Goal: Task Accomplishment & Management: Manage account settings

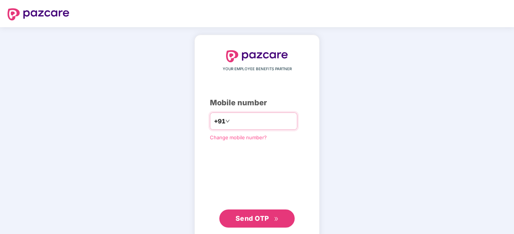
type input "*"
type input "**********"
click at [257, 218] on span "Send OTP" at bounding box center [253, 218] width 34 height 8
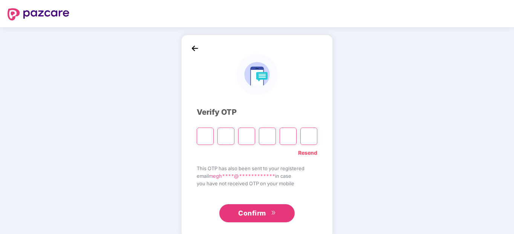
type input "*"
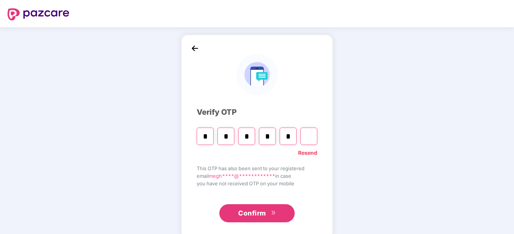
type input "*"
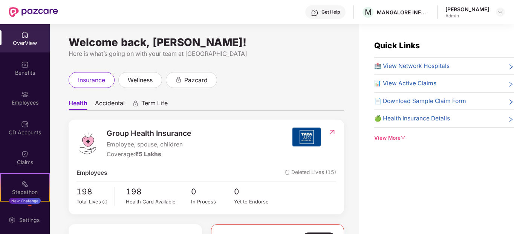
click at [486, 13] on div "Admin" at bounding box center [468, 16] width 44 height 6
click at [496, 12] on div at bounding box center [500, 12] width 9 height 9
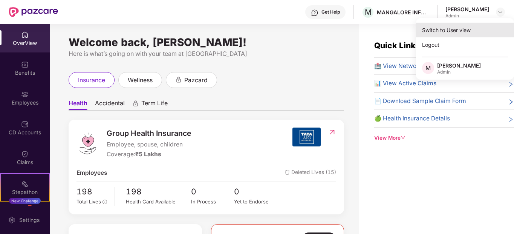
click at [467, 32] on div "Switch to User view" at bounding box center [465, 30] width 98 height 15
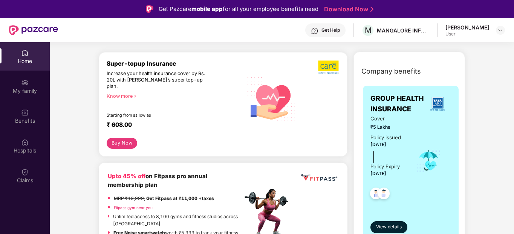
scroll to position [90, 0]
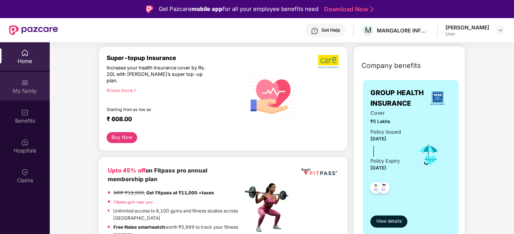
click at [25, 90] on div "My family" at bounding box center [25, 91] width 50 height 8
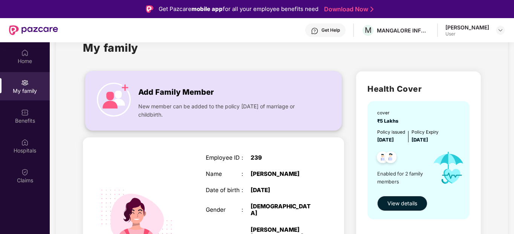
scroll to position [45, 0]
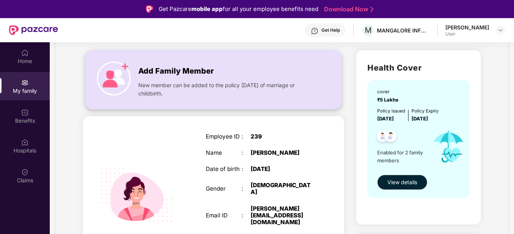
click at [183, 71] on span "Add Family Member" at bounding box center [175, 71] width 75 height 12
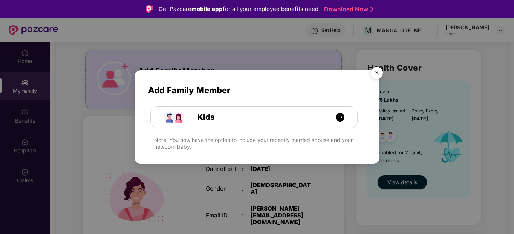
click at [380, 73] on img "Close" at bounding box center [376, 73] width 21 height 21
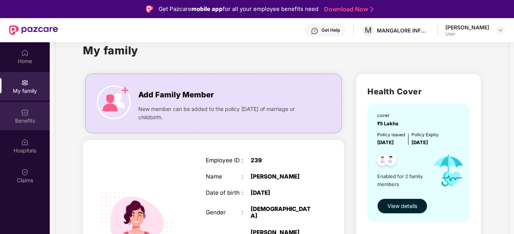
scroll to position [0, 0]
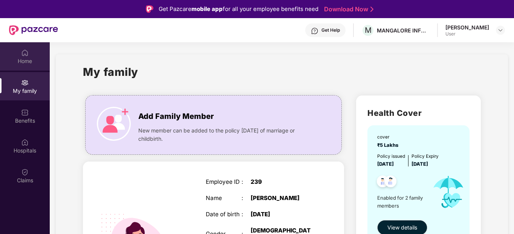
click at [26, 66] on div "Home" at bounding box center [25, 56] width 50 height 28
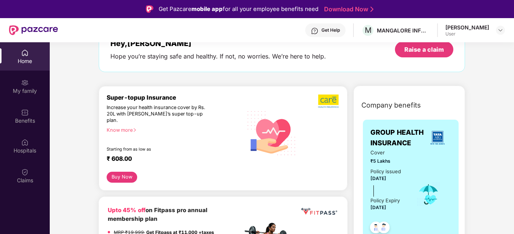
scroll to position [45, 0]
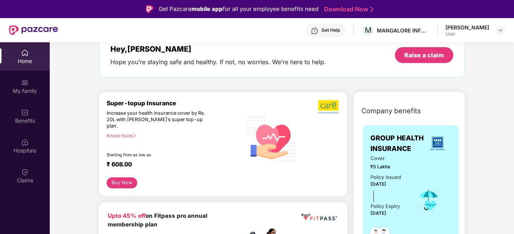
click at [123, 177] on button "Buy Now" at bounding box center [122, 182] width 31 height 11
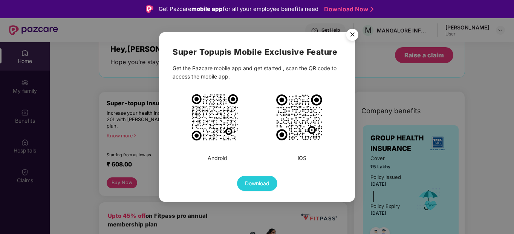
click at [354, 33] on img "Close" at bounding box center [352, 35] width 21 height 21
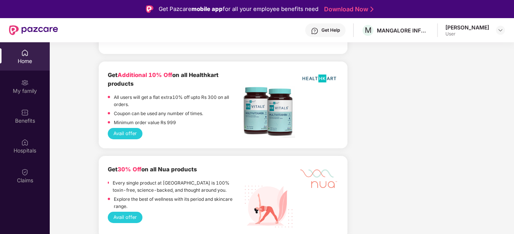
scroll to position [1538, 0]
